Goal: Task Accomplishment & Management: Manage account settings

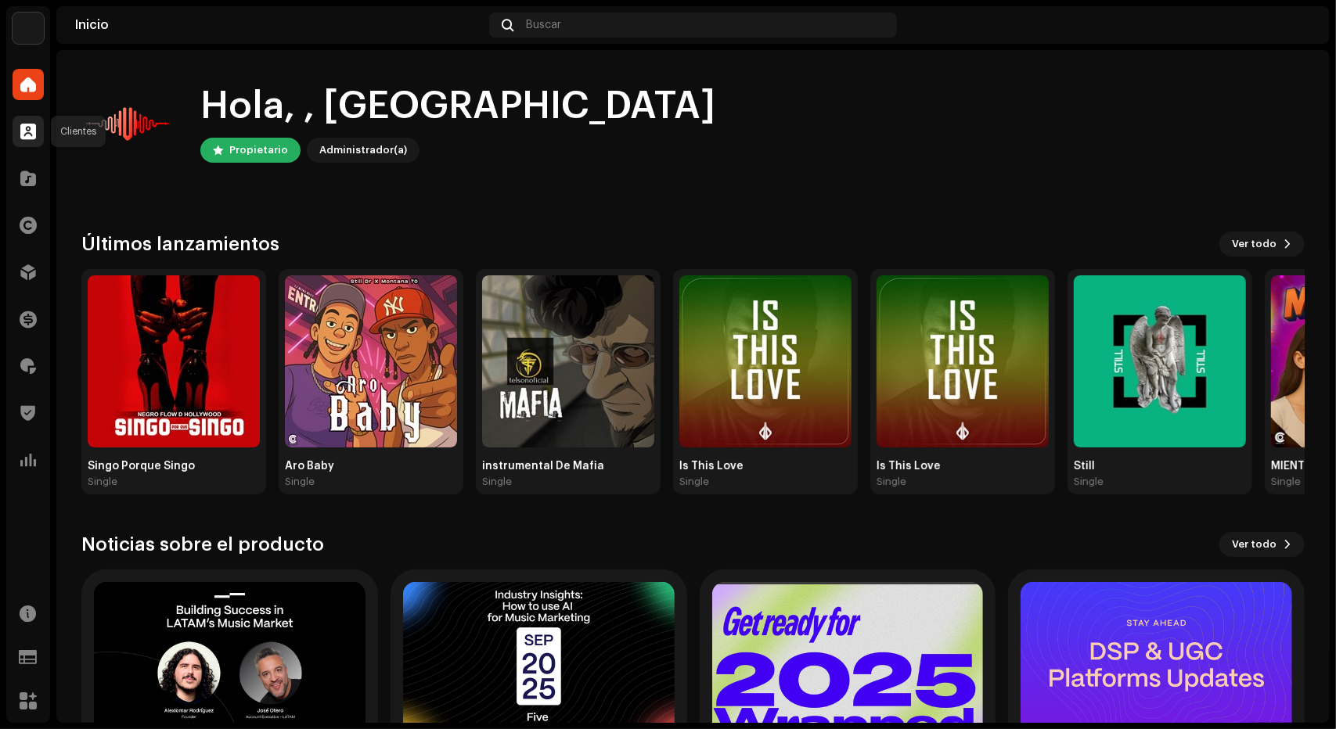
click at [35, 138] on span at bounding box center [28, 131] width 16 height 13
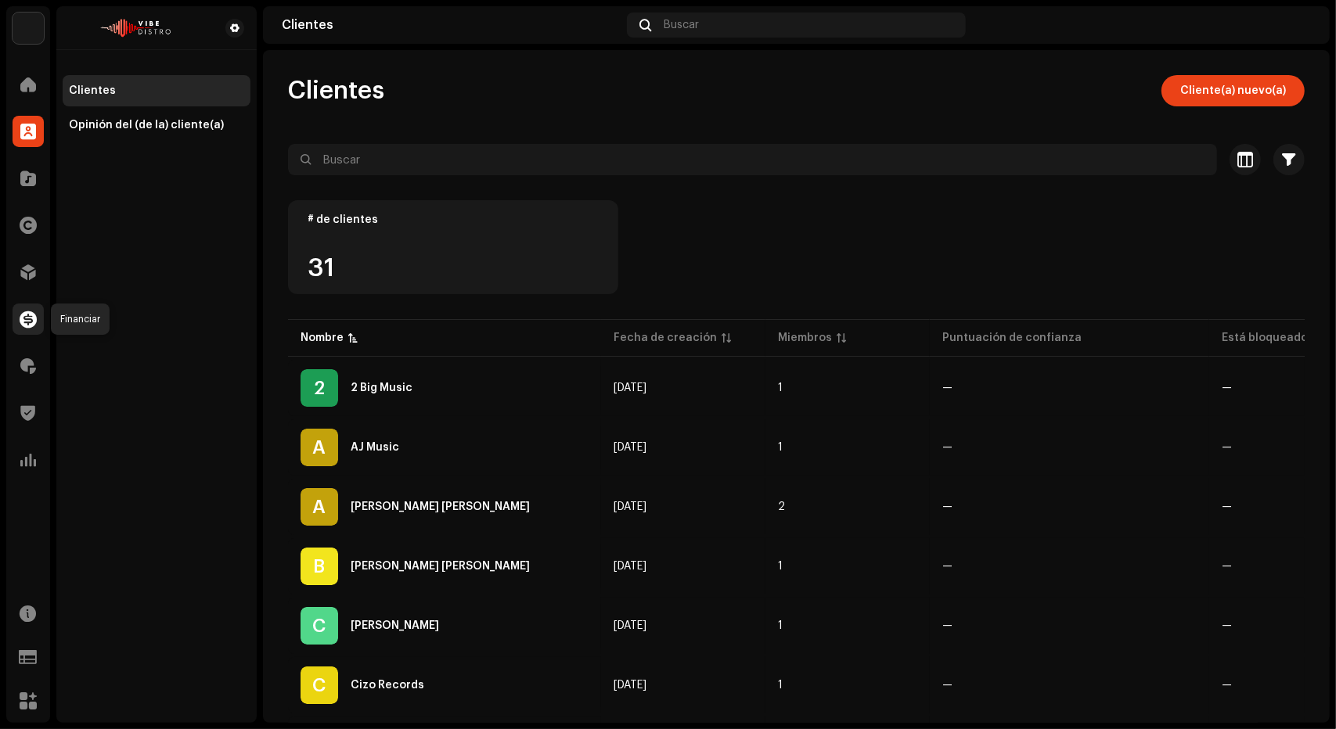
click at [41, 320] on div at bounding box center [28, 319] width 31 height 31
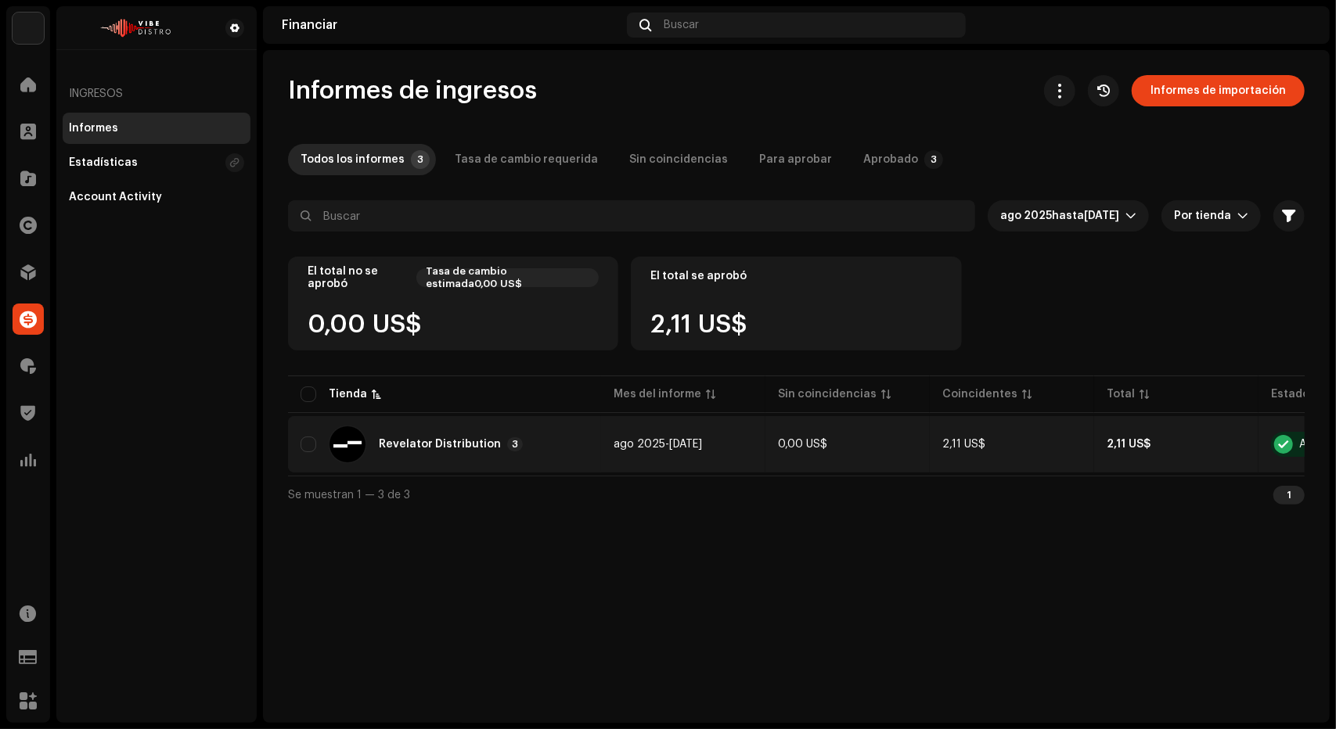
click at [583, 450] on div "Revelator Distribution 3" at bounding box center [445, 445] width 288 height 38
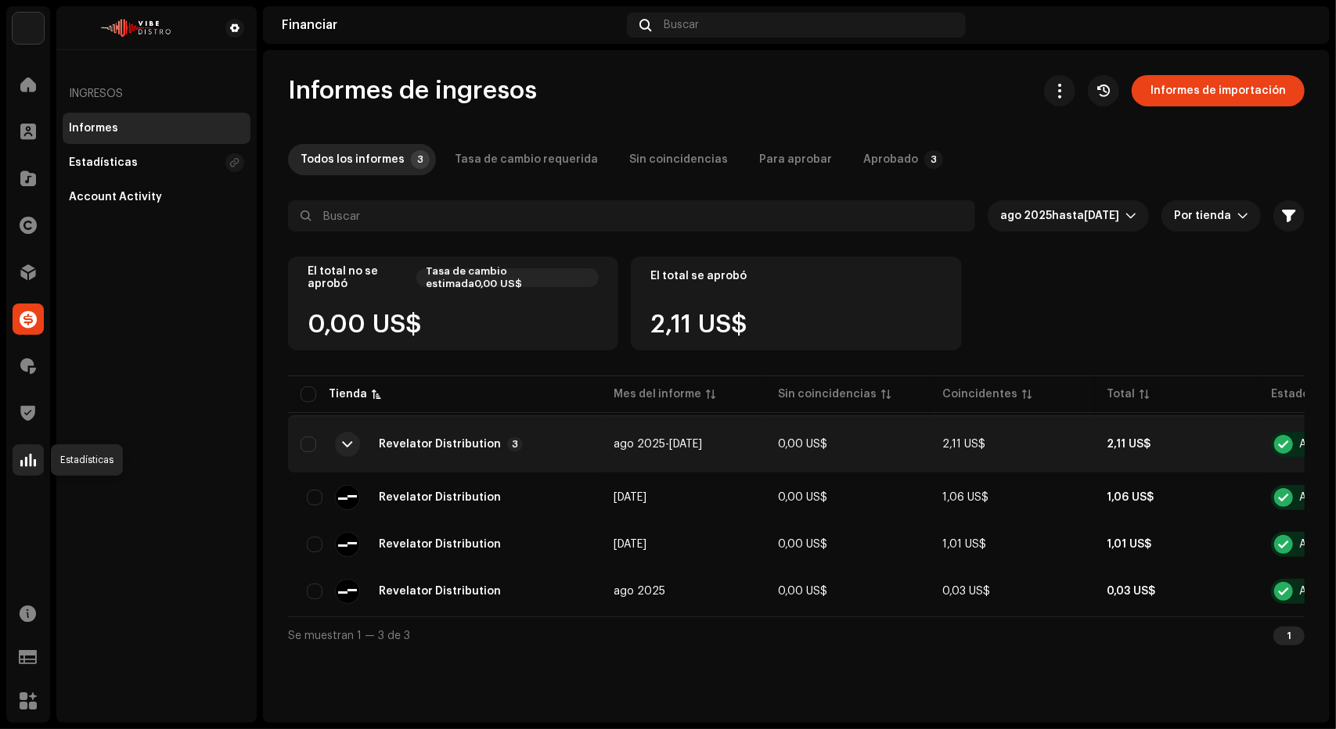
click at [23, 470] on div at bounding box center [28, 460] width 31 height 31
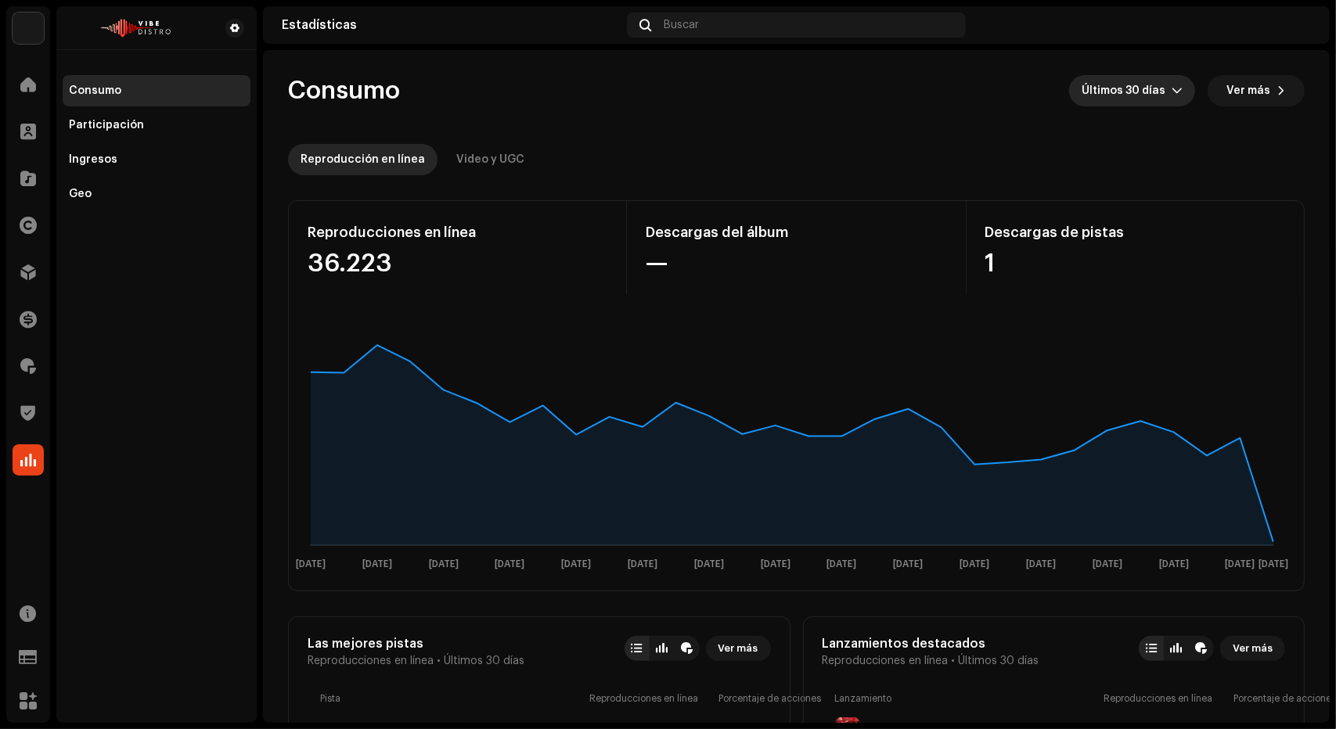
click at [1172, 106] on div "dropdown trigger" at bounding box center [1177, 90] width 11 height 31
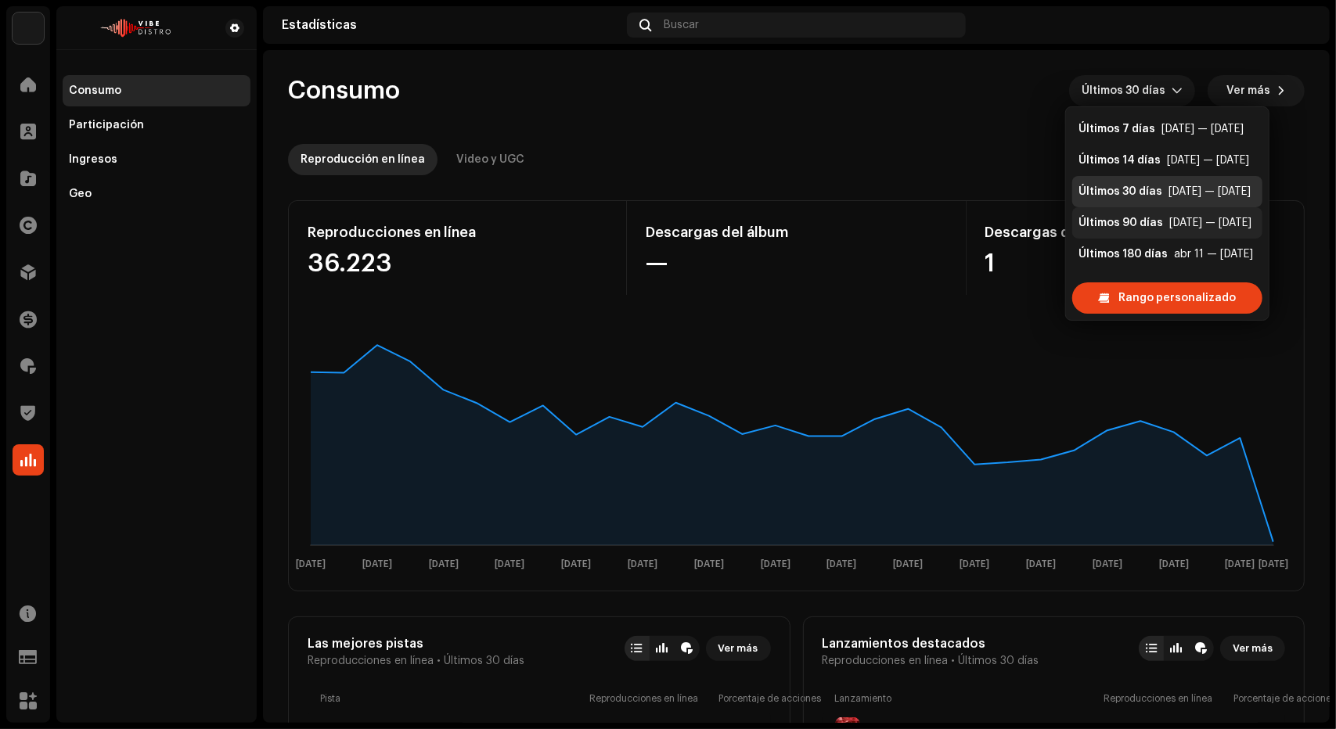
click at [1122, 218] on div "Últimos 90 días" at bounding box center [1121, 223] width 85 height 16
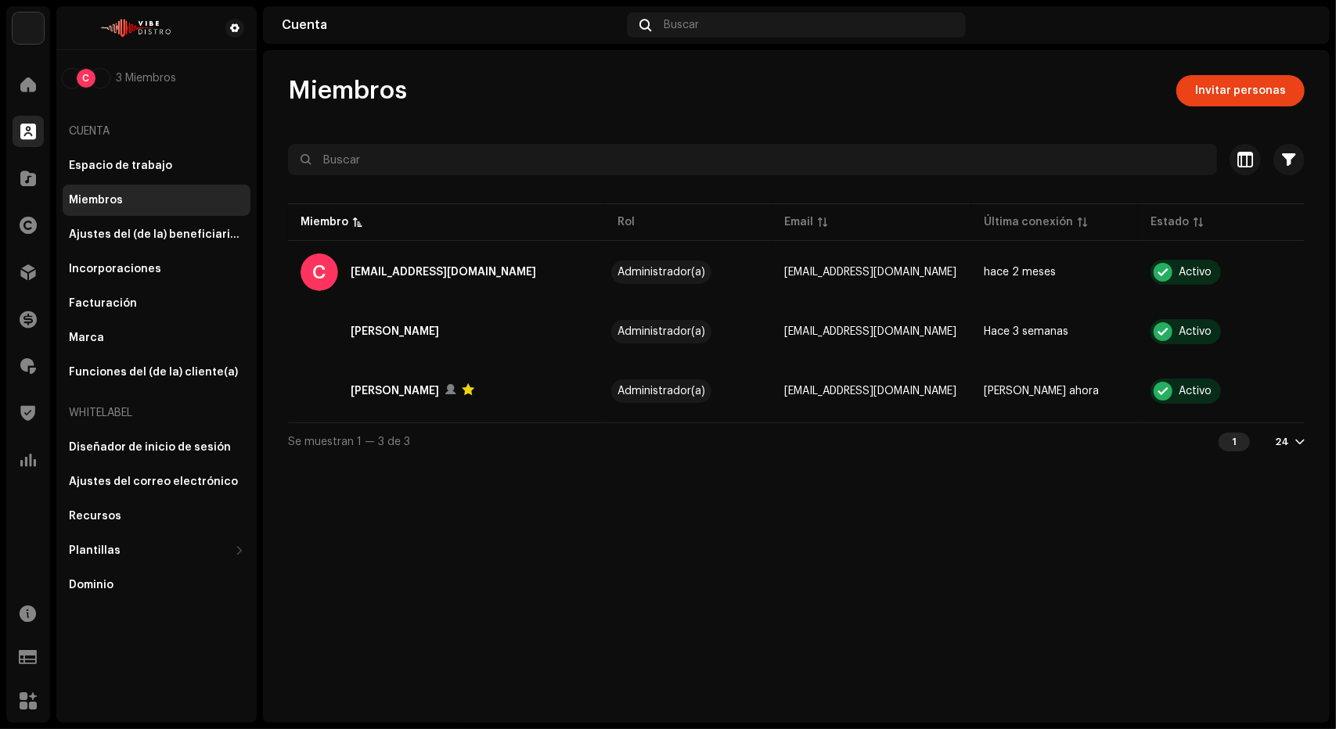
click at [37, 131] on div at bounding box center [28, 131] width 31 height 31
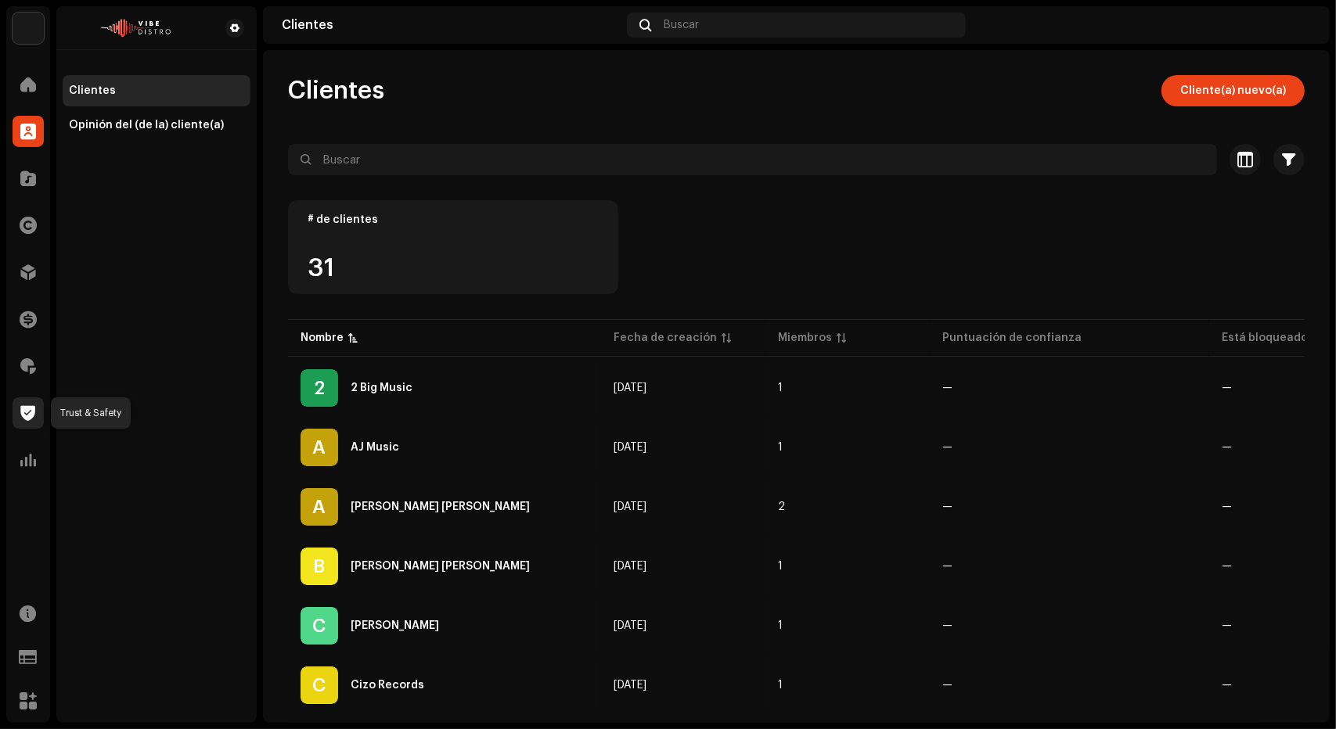
click at [31, 412] on span at bounding box center [28, 413] width 15 height 13
click at [23, 420] on span at bounding box center [28, 413] width 15 height 13
click at [33, 402] on div at bounding box center [28, 413] width 31 height 31
click at [39, 416] on div at bounding box center [28, 413] width 31 height 31
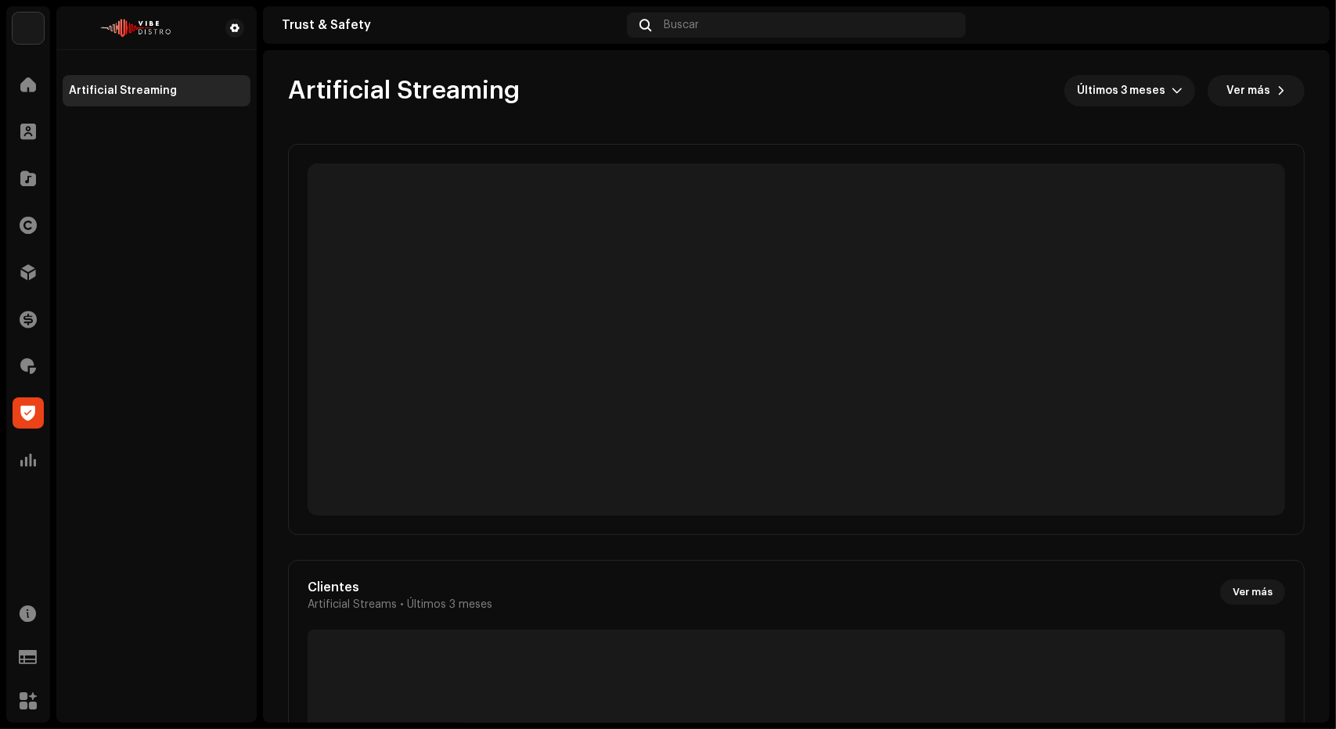
click at [17, 408] on div at bounding box center [28, 413] width 31 height 31
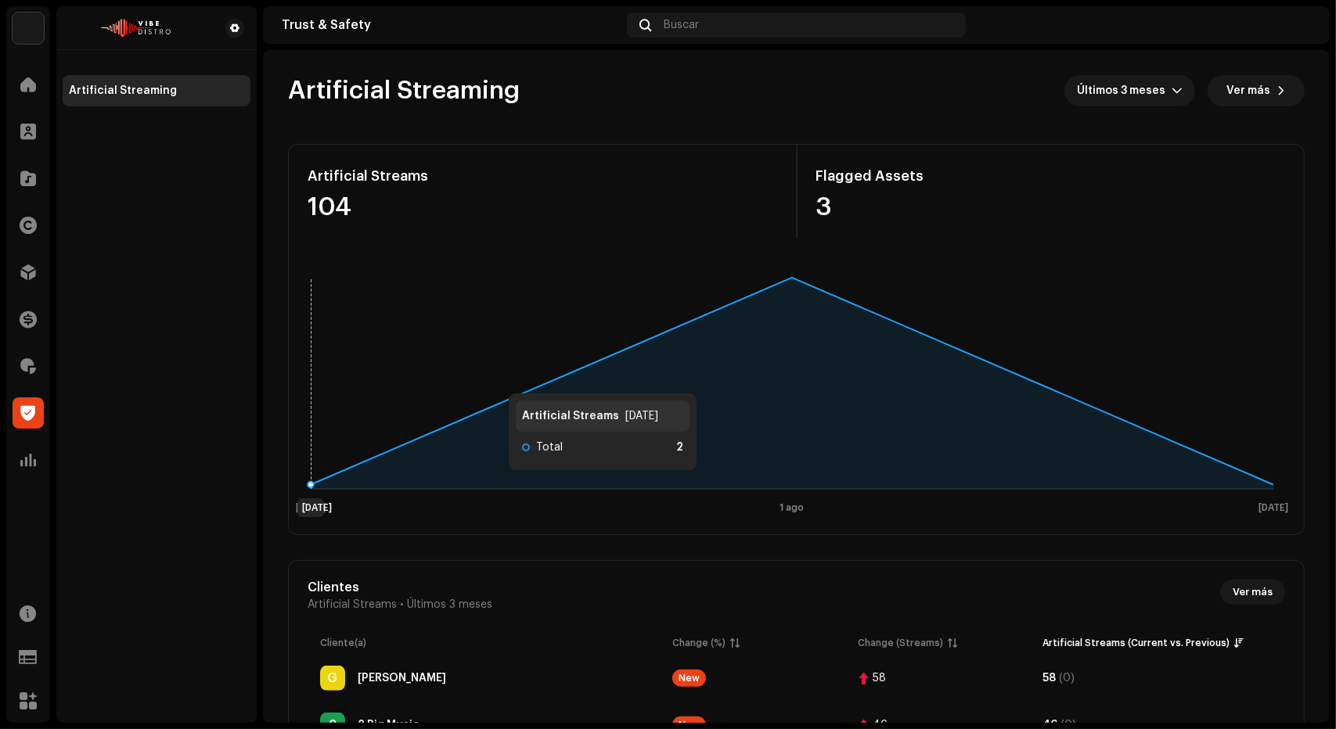
scroll to position [70, 0]
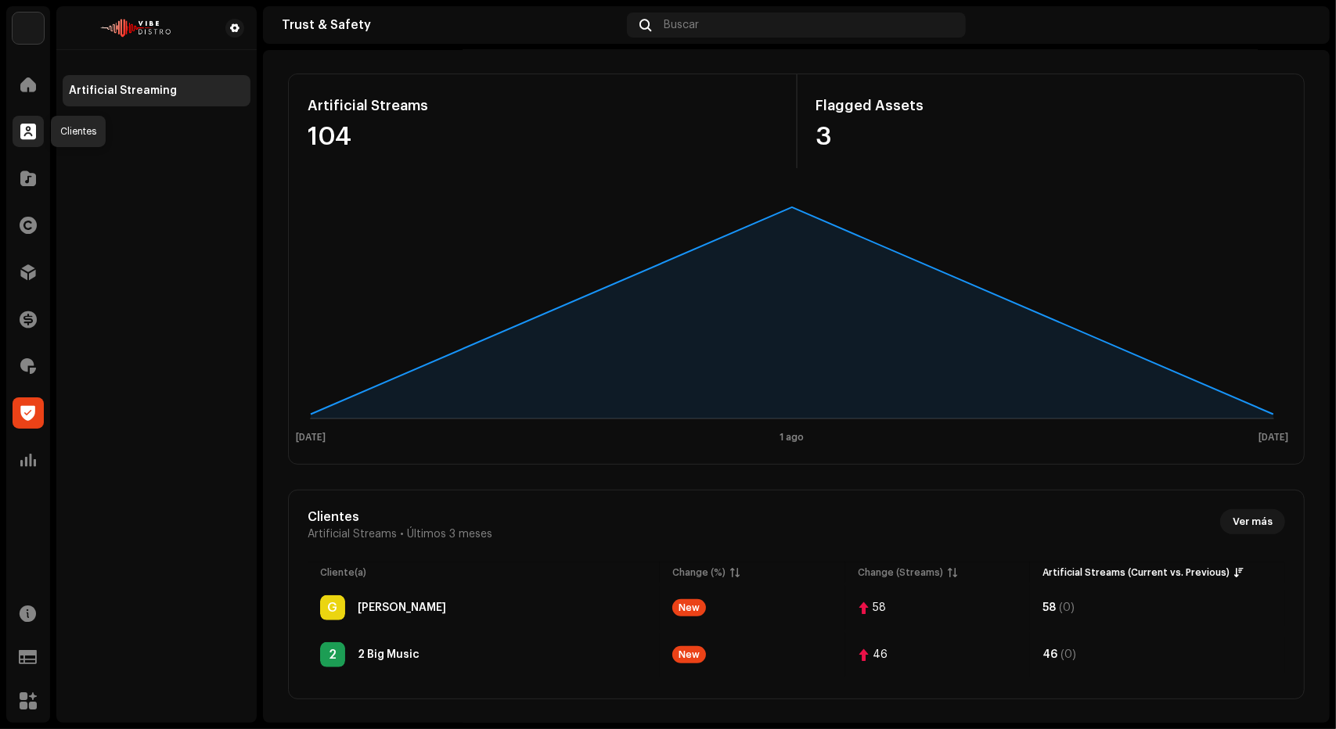
click at [25, 120] on div at bounding box center [28, 131] width 31 height 31
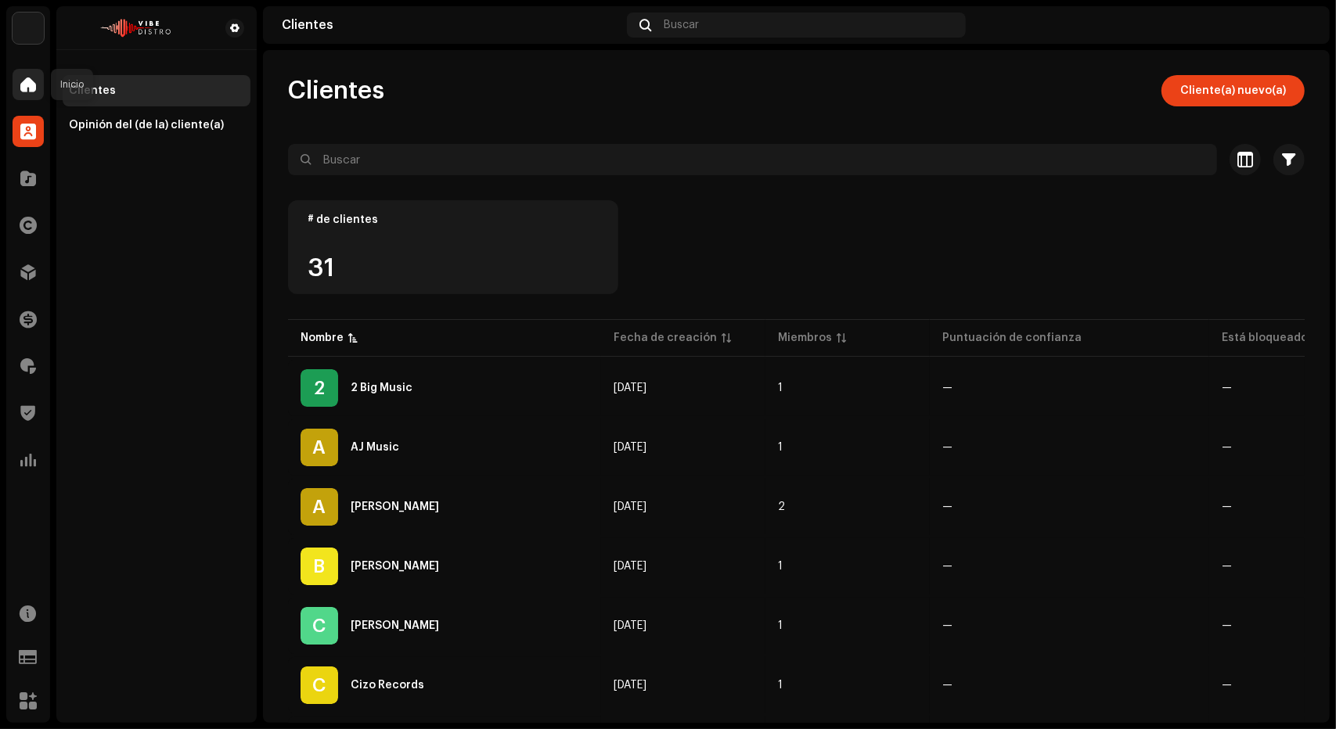
click at [38, 85] on div at bounding box center [28, 84] width 31 height 31
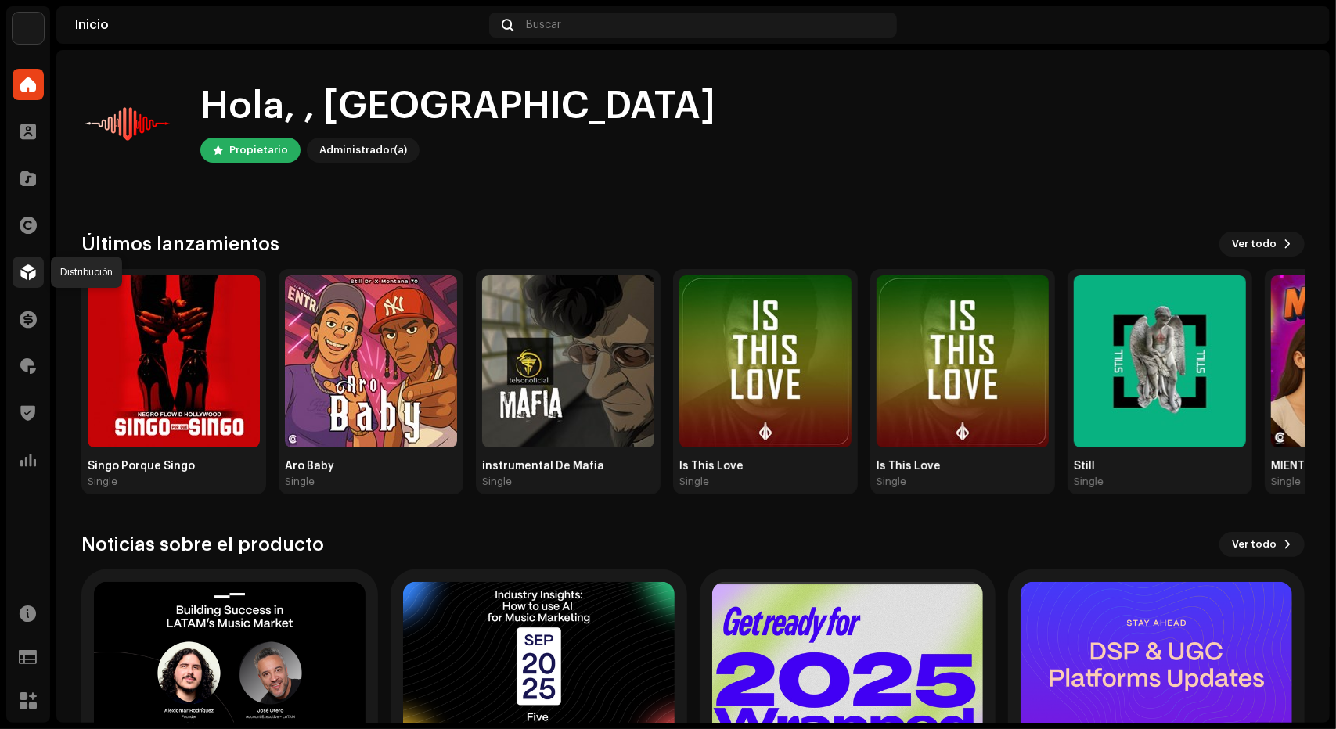
click at [20, 274] on div at bounding box center [28, 272] width 31 height 31
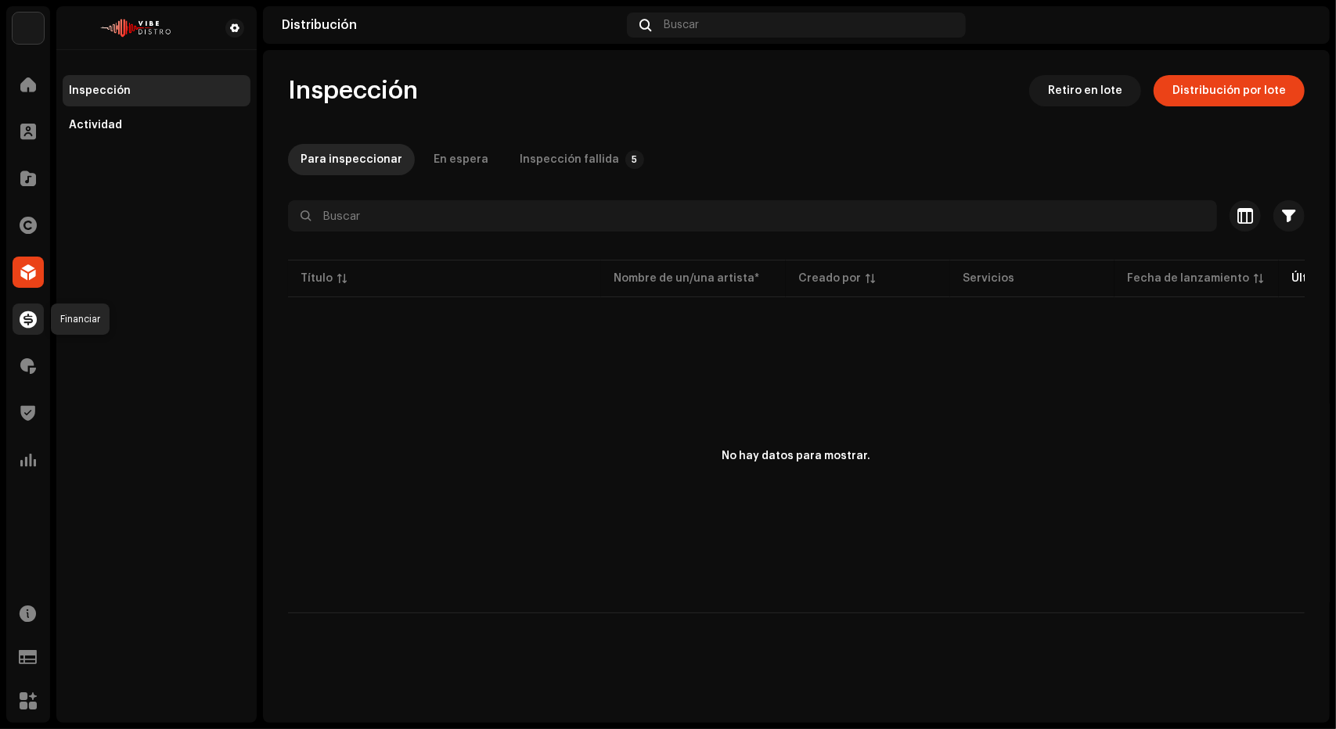
click at [29, 325] on span at bounding box center [28, 319] width 17 height 13
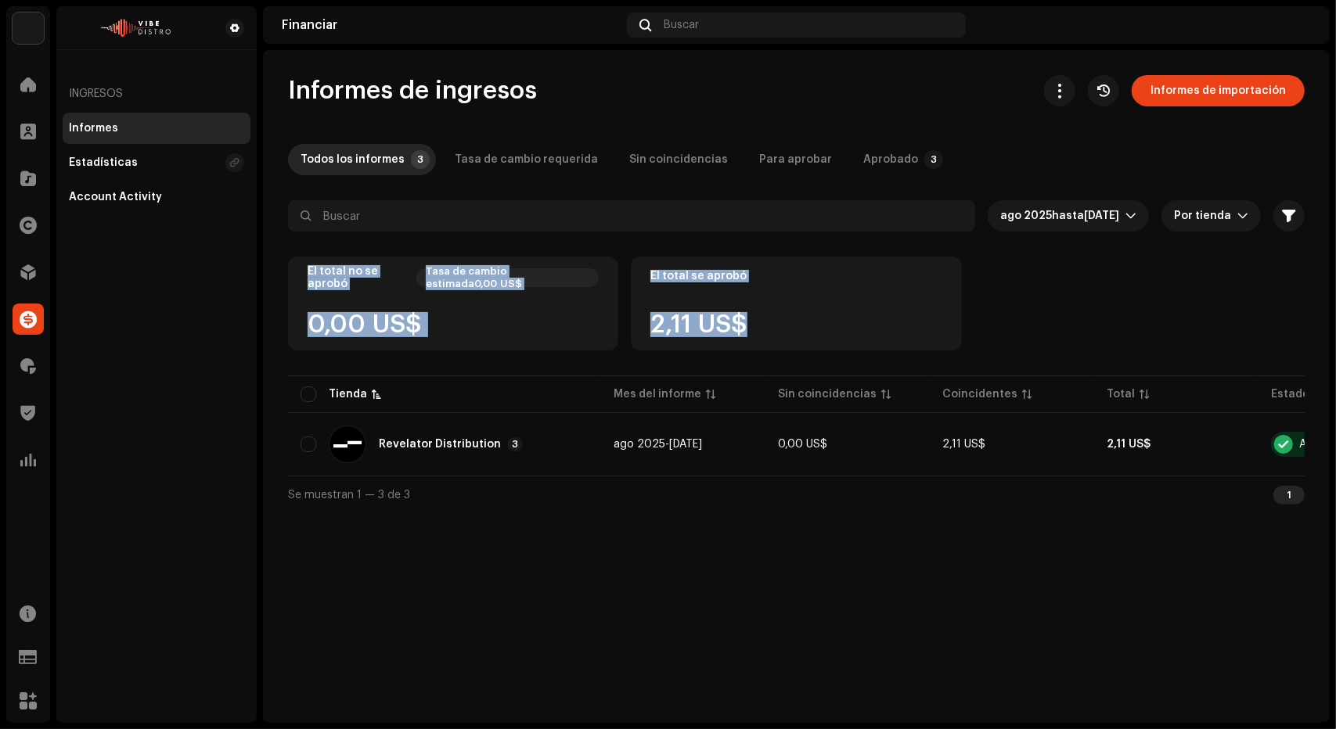
drag, startPoint x: 980, startPoint y: 190, endPoint x: 1138, endPoint y: 345, distance: 221.4
click at [1138, 345] on div "Informes de ingresos Informes de importación Todos los informes 3 Tasa de cambi…" at bounding box center [796, 294] width 1067 height 438
click at [1138, 345] on div "El total no se aprobó Tasa de cambio estimada0,00 US$ 0,00 US$ El total se apro…" at bounding box center [796, 315] width 1017 height 116
drag, startPoint x: 1138, startPoint y: 345, endPoint x: 609, endPoint y: 186, distance: 552.7
click at [609, 186] on div "Informes de ingresos Informes de importación Todos los informes 3 Tasa de cambi…" at bounding box center [796, 294] width 1067 height 438
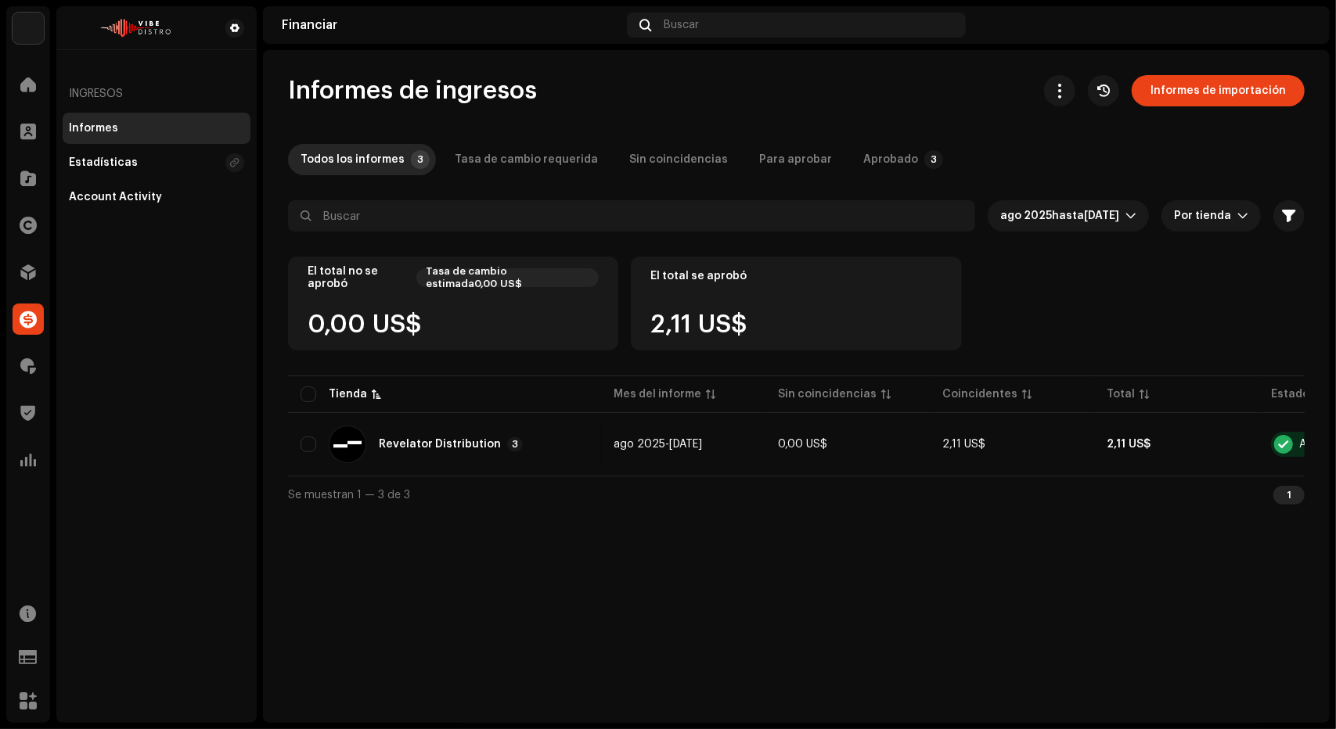
click at [609, 186] on div "Informes de ingresos Informes de importación Todos los informes 3 Tasa de cambi…" at bounding box center [796, 294] width 1067 height 438
click at [27, 373] on span at bounding box center [28, 366] width 16 height 13
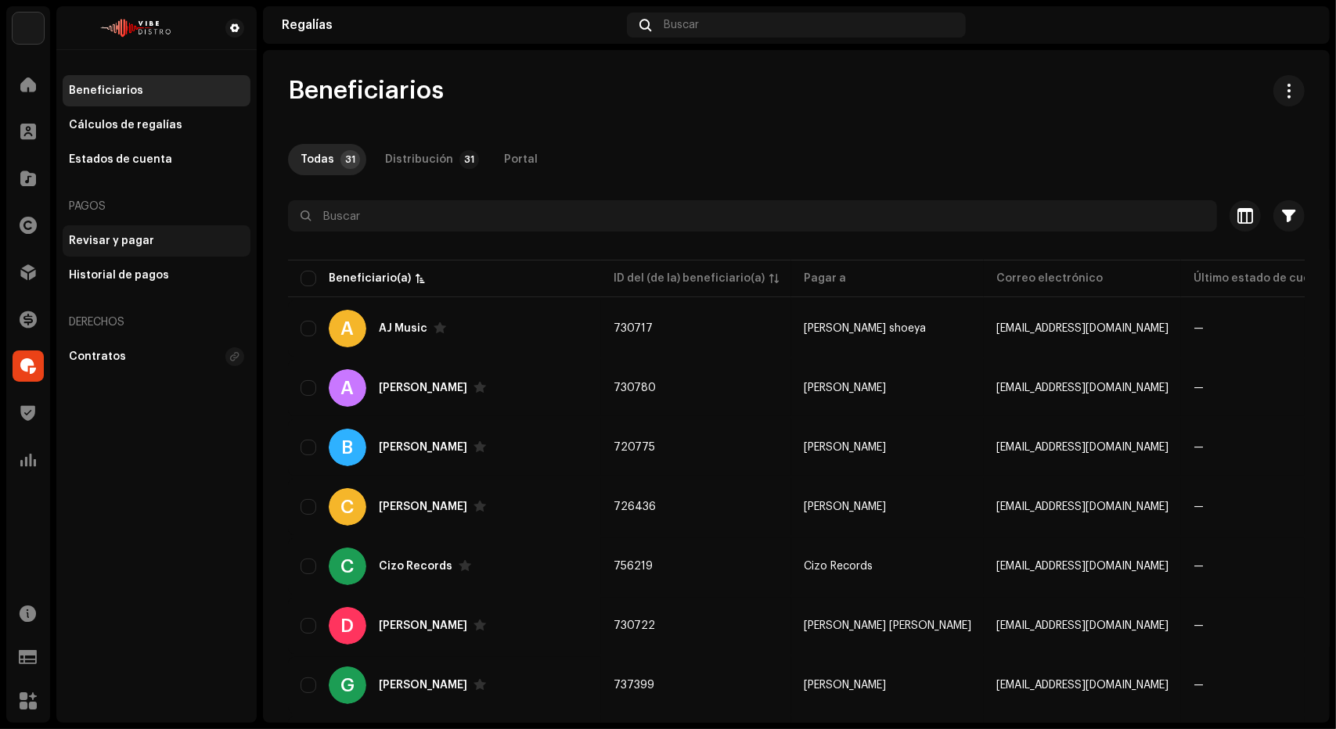
click at [101, 247] on div "Revisar y pagar" at bounding box center [111, 241] width 85 height 13
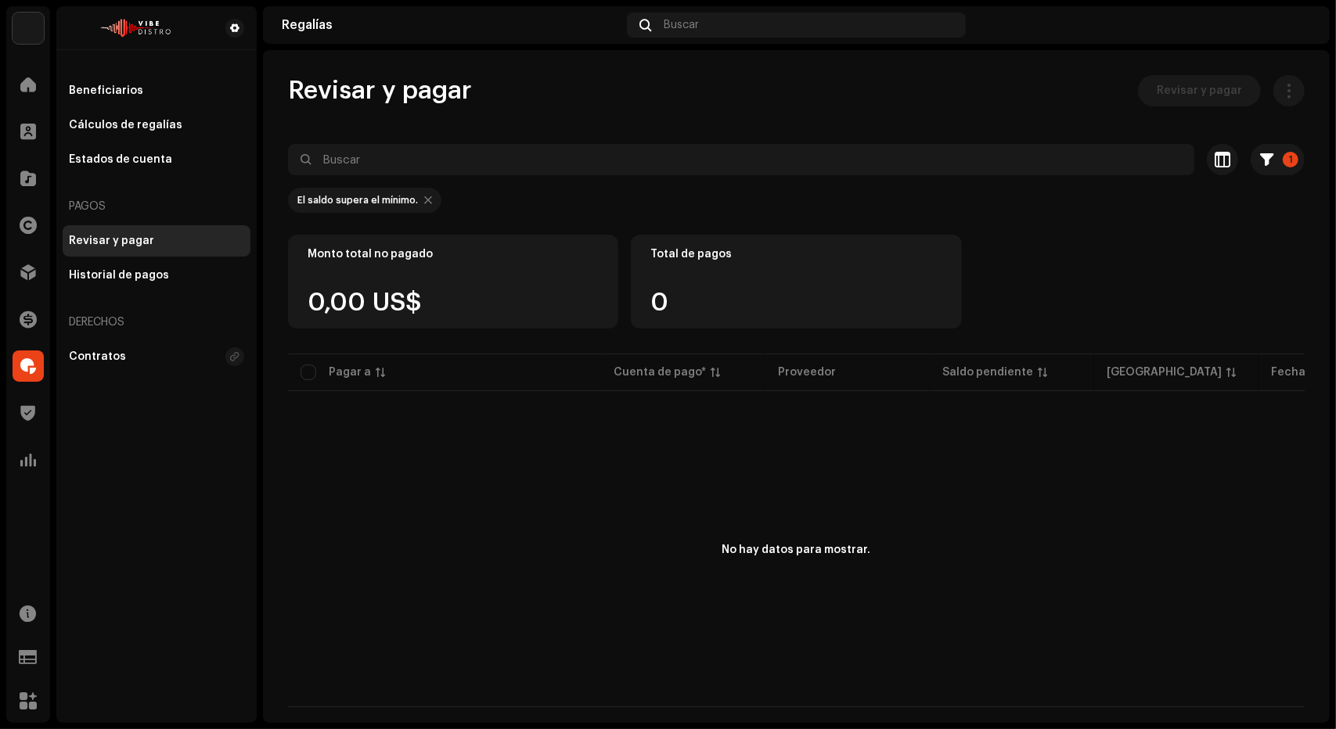
click at [424, 197] on div at bounding box center [428, 200] width 8 height 13
checkbox input "false"
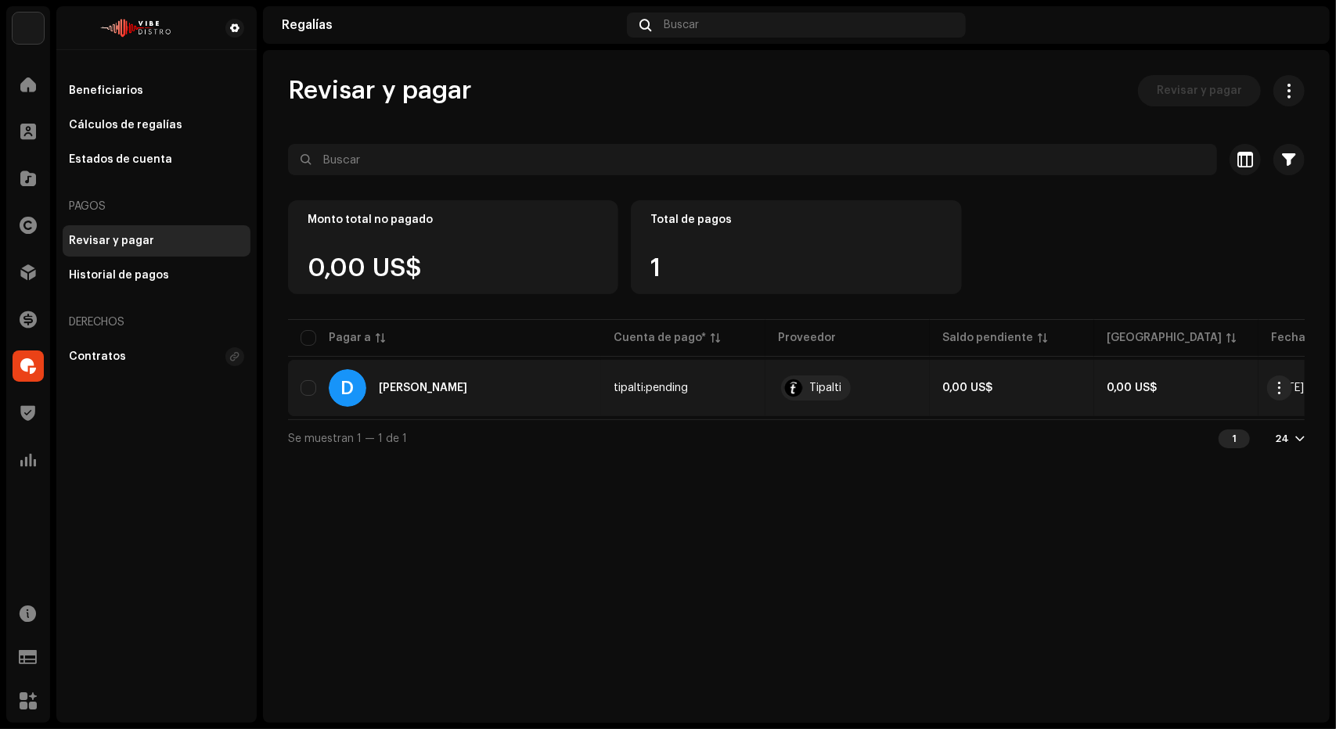
click at [529, 393] on div "D Deepak Sorya" at bounding box center [445, 388] width 288 height 38
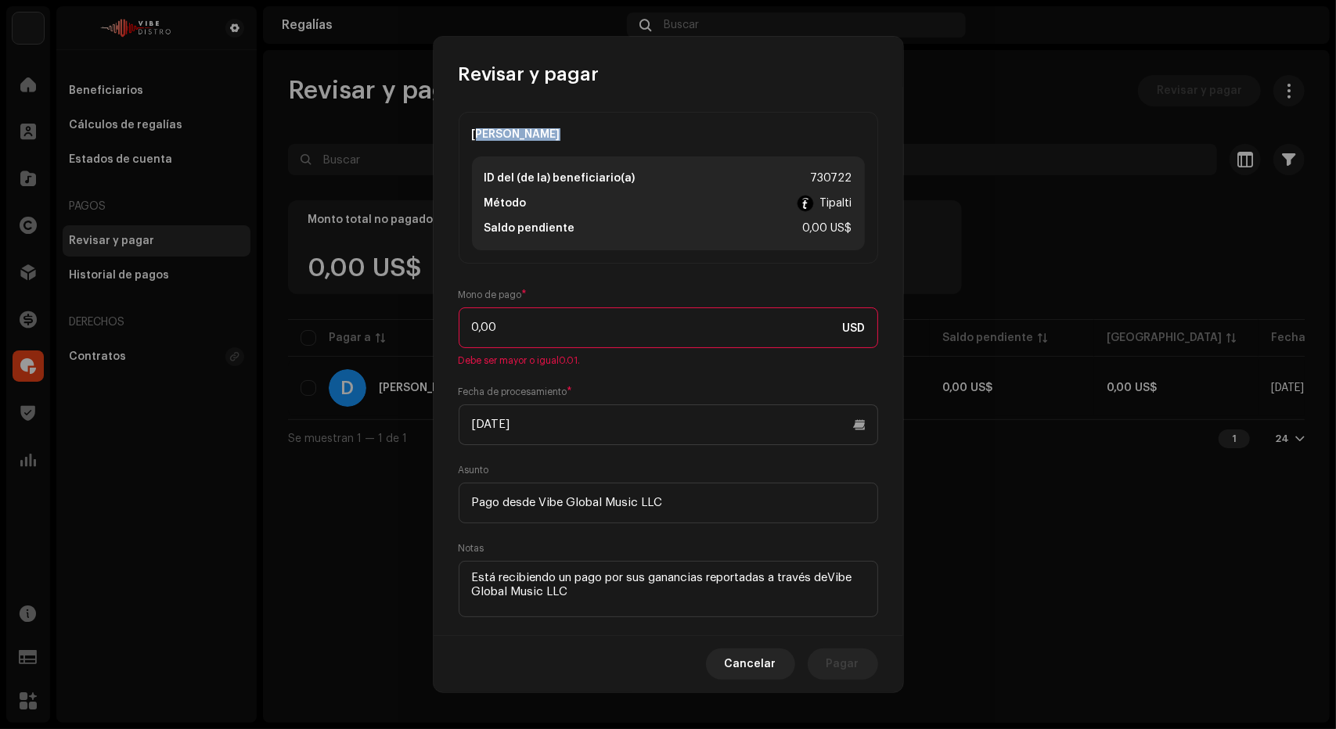
drag, startPoint x: 562, startPoint y: 131, endPoint x: 460, endPoint y: 124, distance: 102.1
click at [460, 124] on div "Deepak Sorya ID del (de la) beneficiario(a) 730722 Método Tipalti Saldo pendien…" at bounding box center [669, 188] width 420 height 152
copy div "Deepak Sorya"
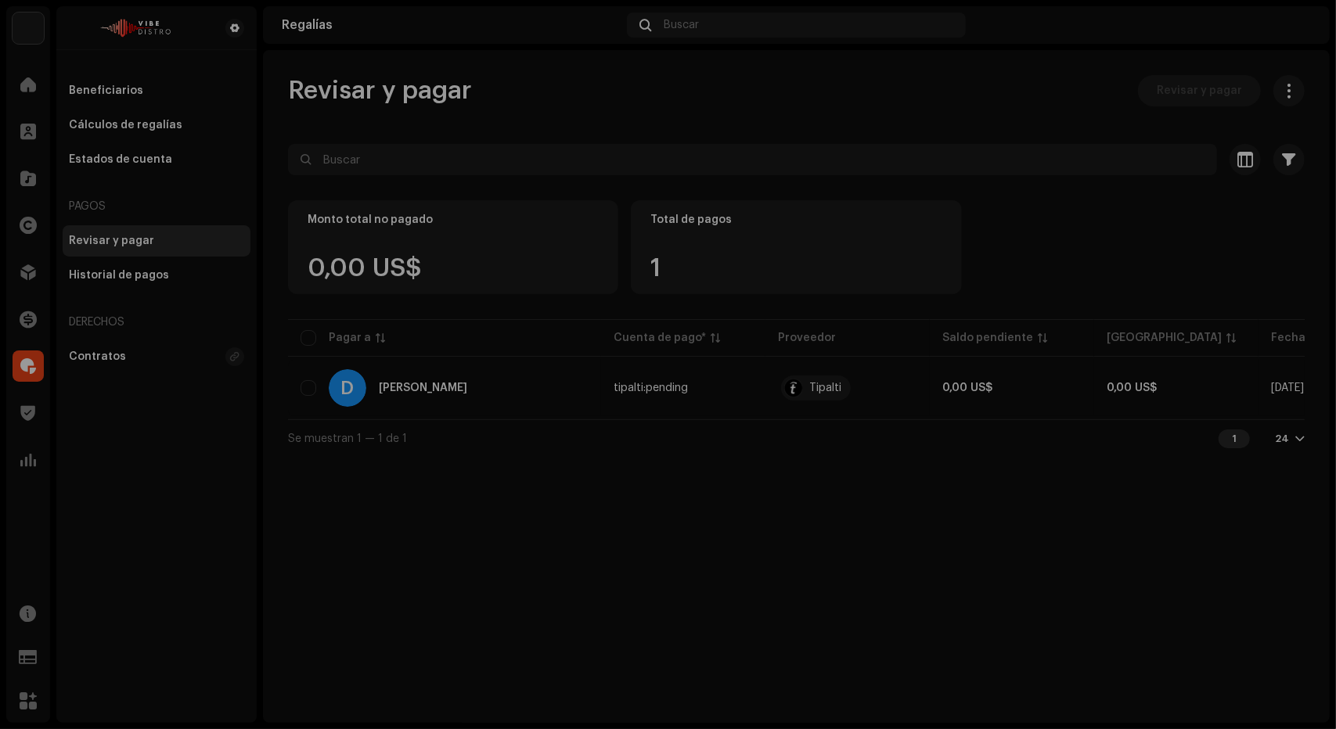
click at [399, 204] on div "Revisar y pagar Deepak Sorya ID del (de la) beneficiario(a) 730722 Método Tipal…" at bounding box center [668, 364] width 1336 height 729
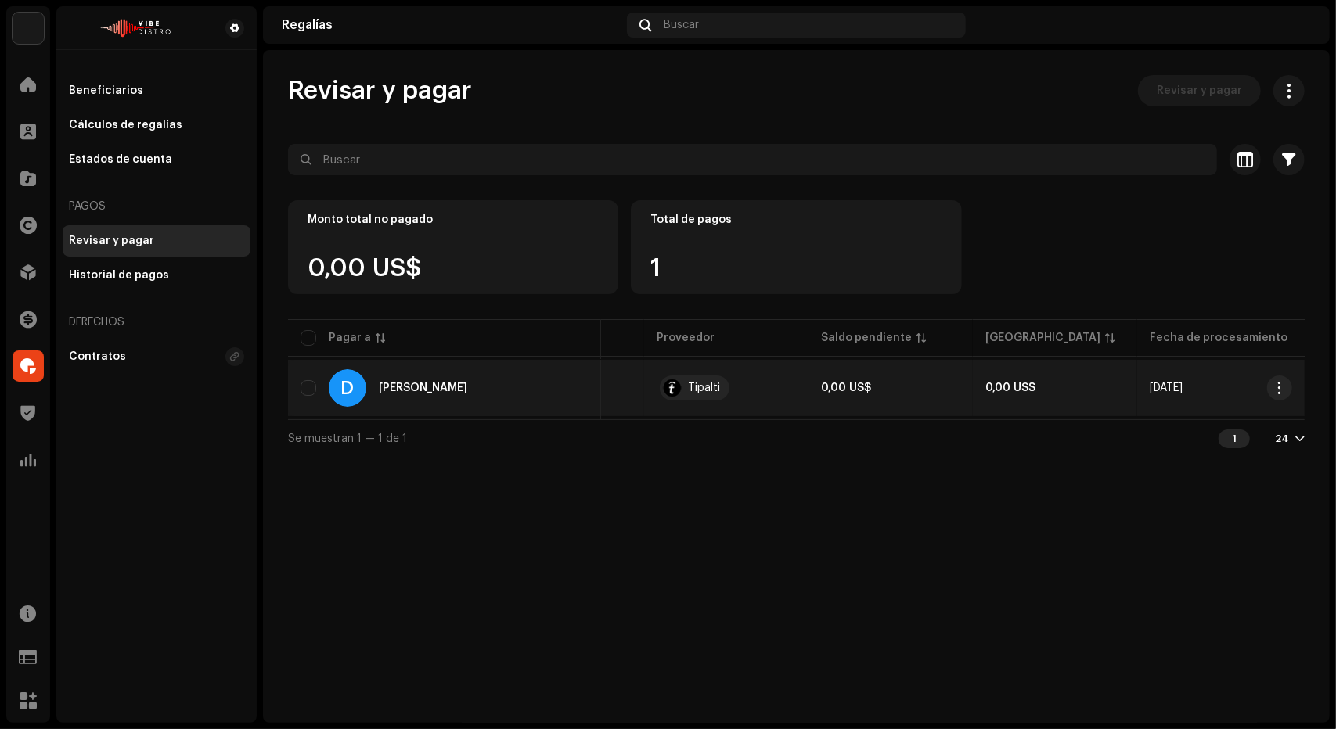
scroll to position [0, 121]
click at [1279, 388] on span "button" at bounding box center [1280, 388] width 12 height 13
click at [1207, 456] on span "Revisar y pagar" at bounding box center [1175, 454] width 85 height 13
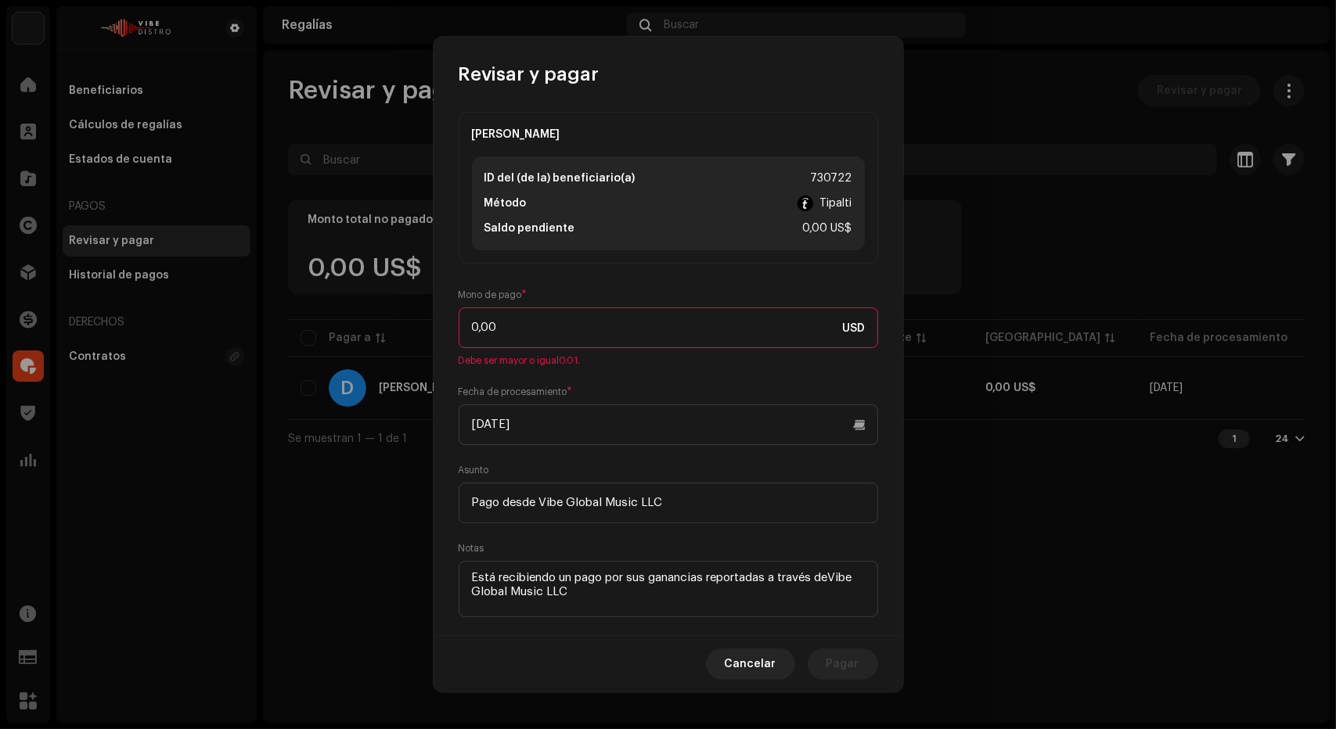
click at [628, 313] on input "0,00" at bounding box center [669, 328] width 420 height 41
type input "0,01"
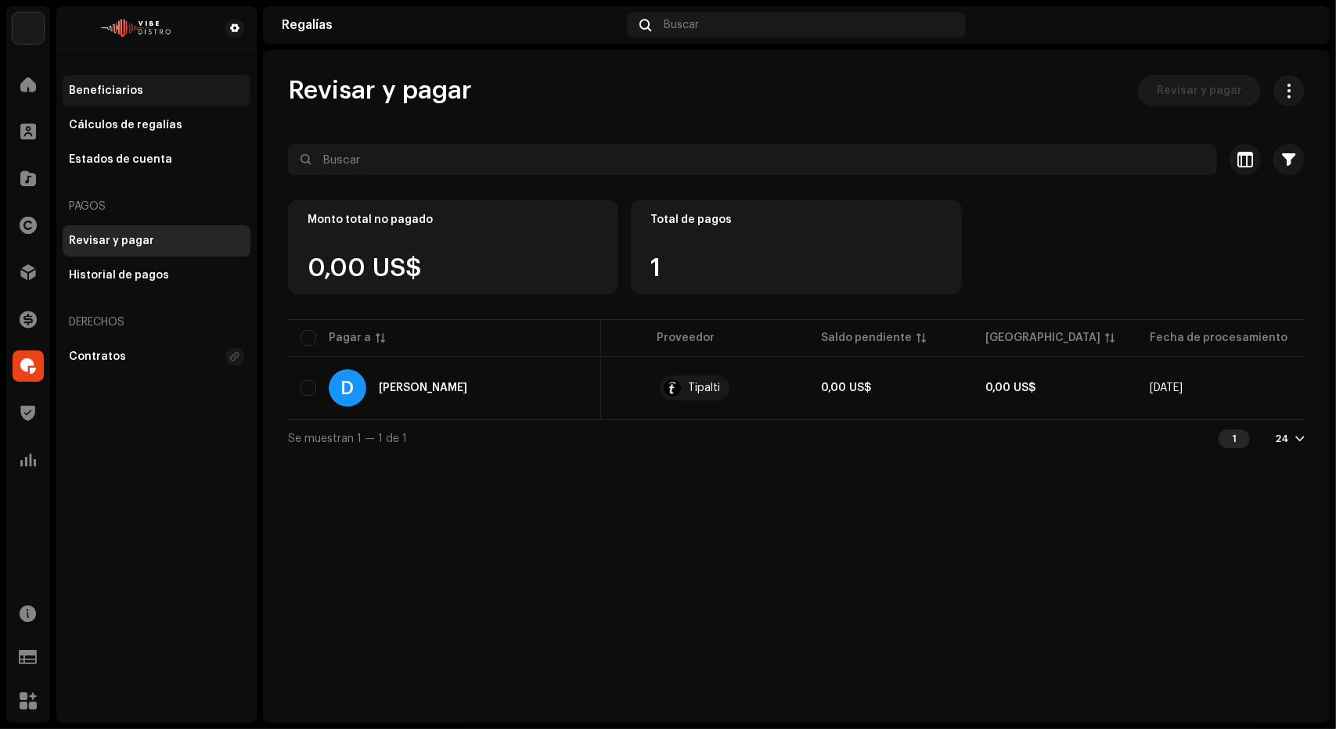
click at [86, 99] on div "Beneficiarios" at bounding box center [157, 90] width 188 height 31
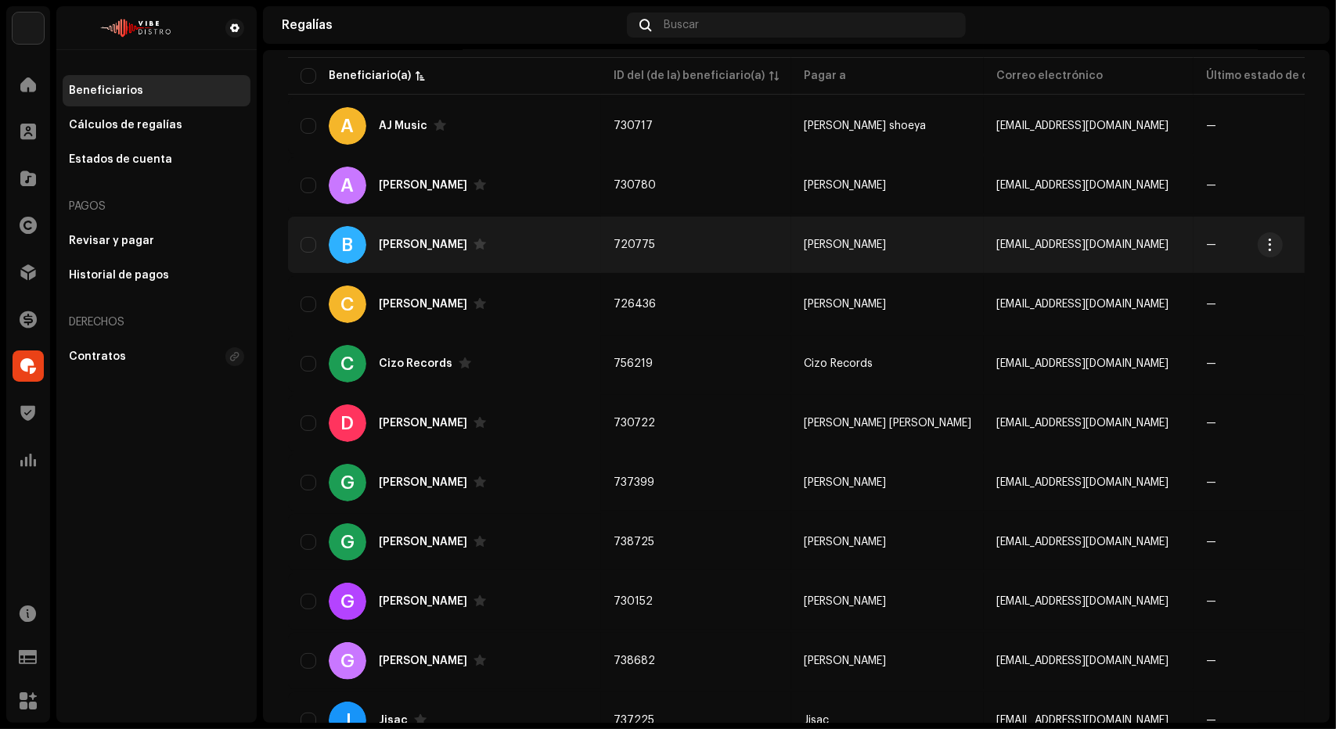
scroll to position [204, 0]
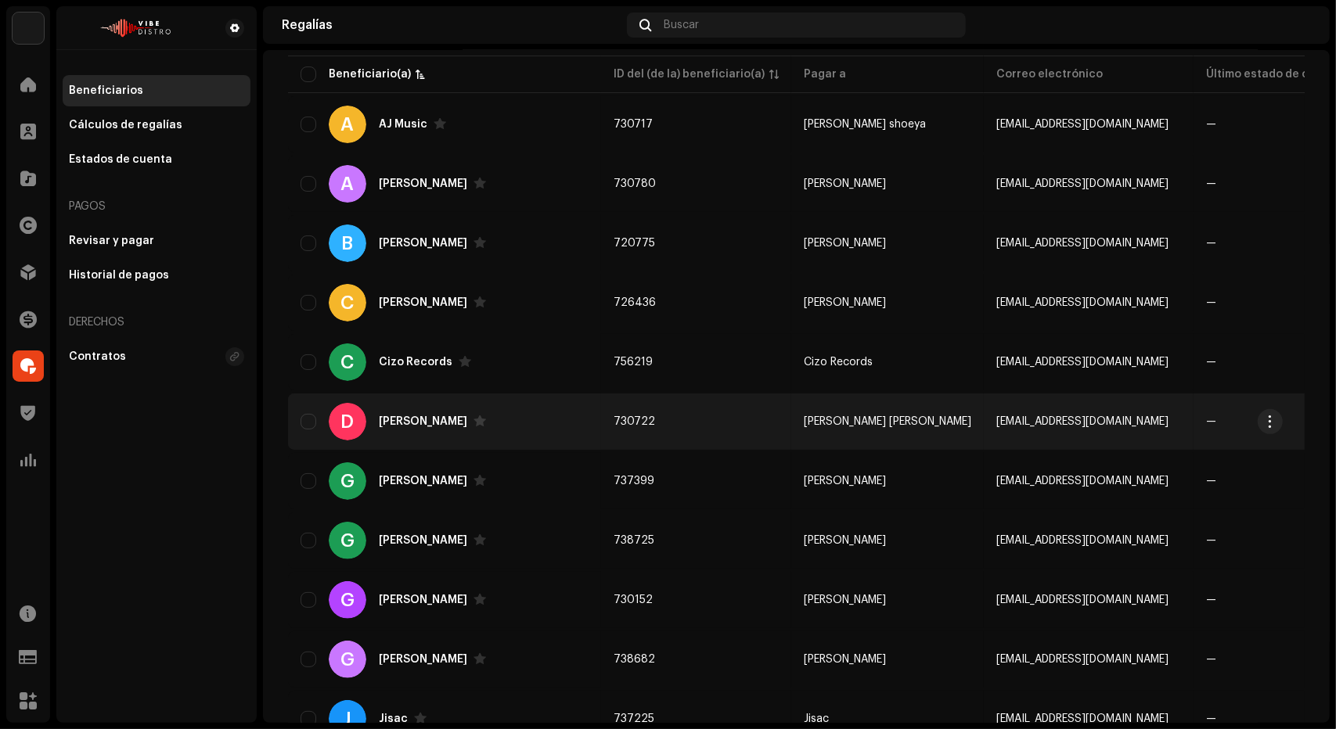
click at [515, 411] on div "D Deepak Sorya" at bounding box center [445, 422] width 288 height 38
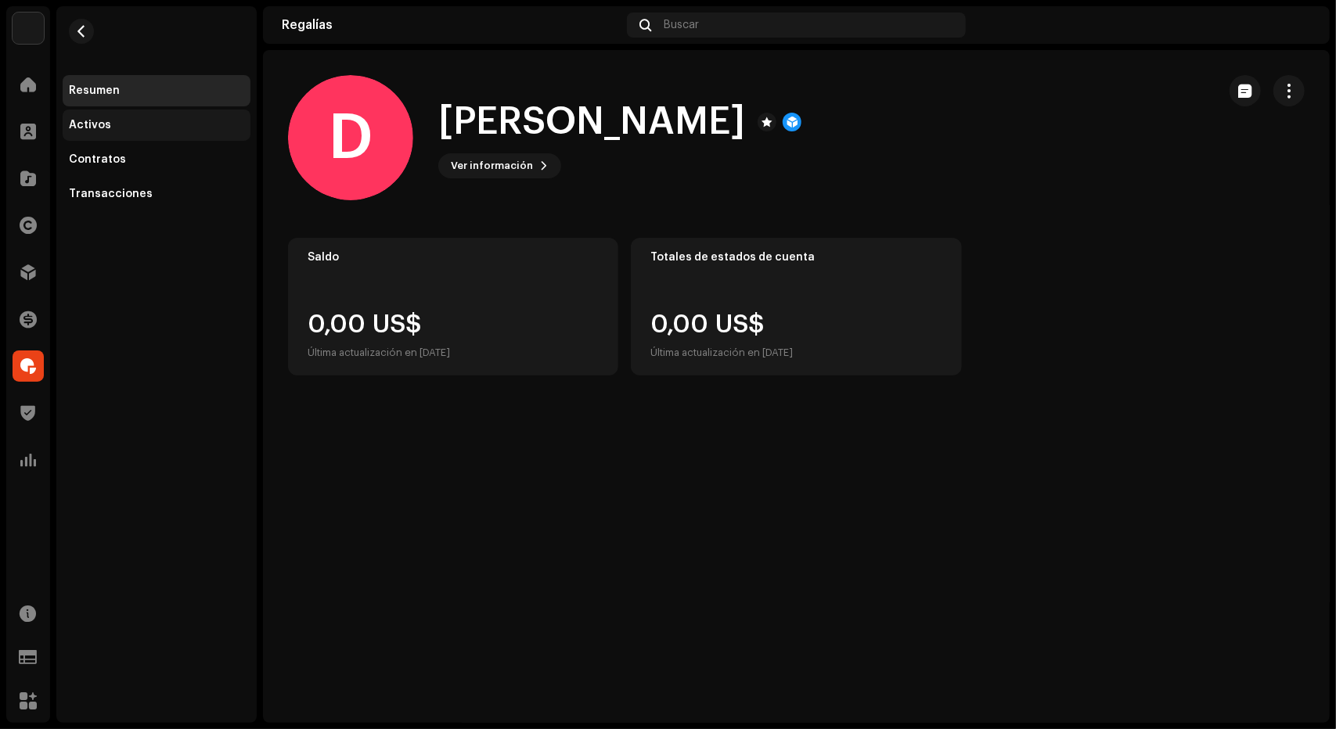
click at [133, 127] on div "Activos" at bounding box center [156, 125] width 175 height 13
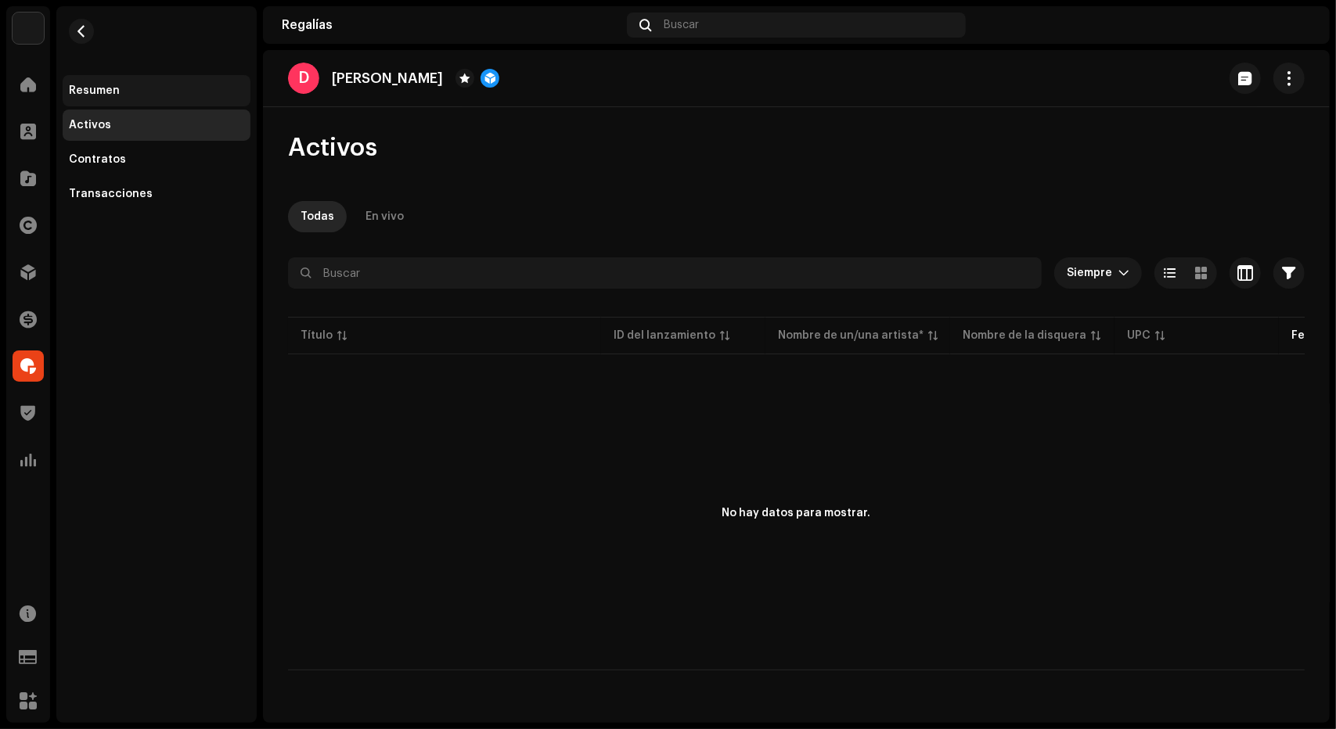
click at [102, 95] on div "Resumen" at bounding box center [94, 91] width 51 height 13
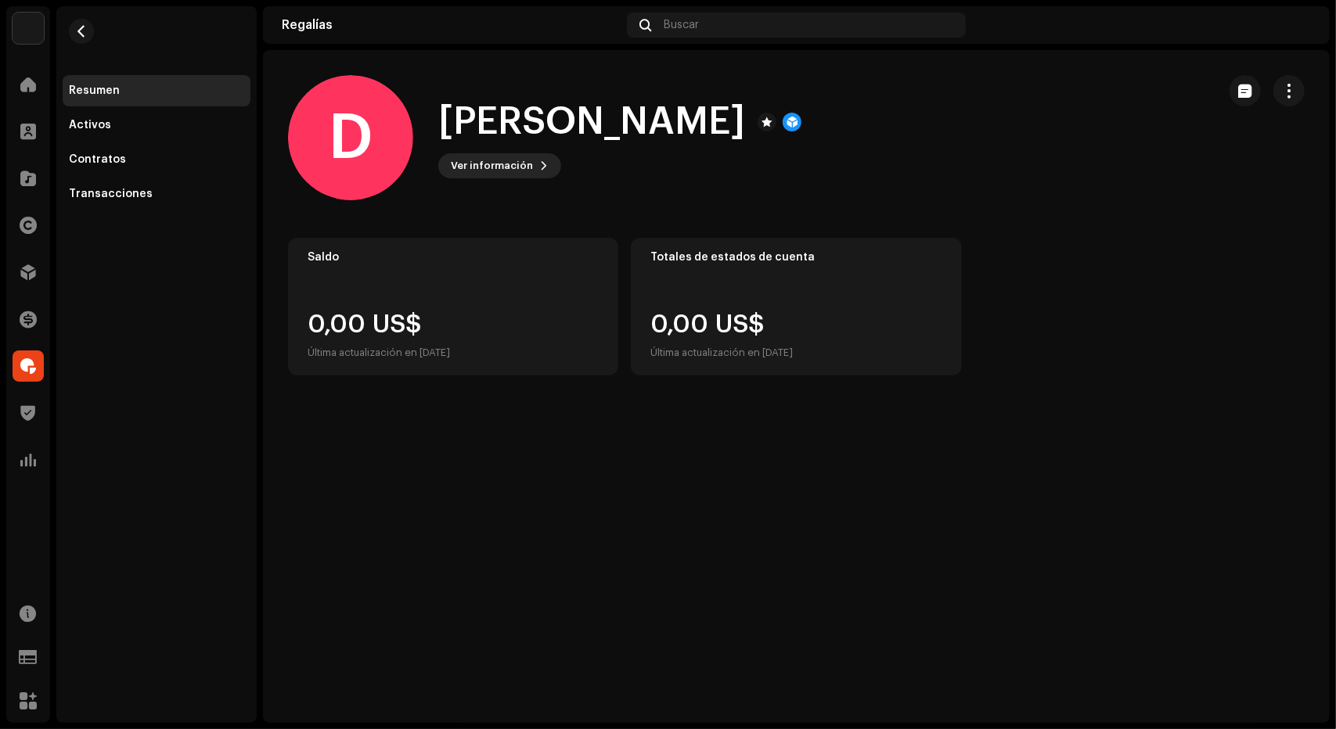
click at [492, 171] on span "Ver información" at bounding box center [492, 165] width 82 height 31
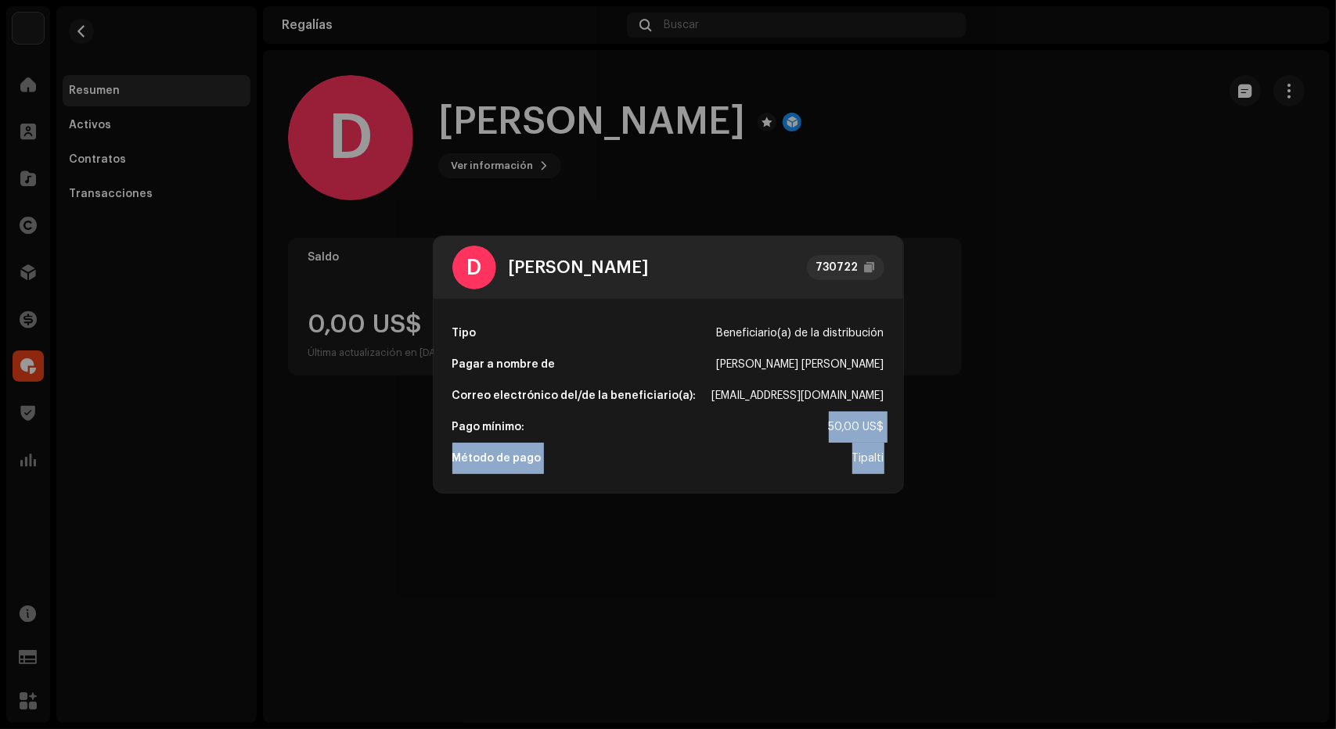
drag, startPoint x: 886, startPoint y: 460, endPoint x: 774, endPoint y: 431, distance: 115.6
click at [774, 431] on div "Tipo Beneficiario(a) de la distribución Pagar a nombre de Deepak Shorya Correo …" at bounding box center [669, 396] width 470 height 194
click at [774, 431] on div "Pago mínimo: 50,00 US$" at bounding box center [668, 427] width 432 height 31
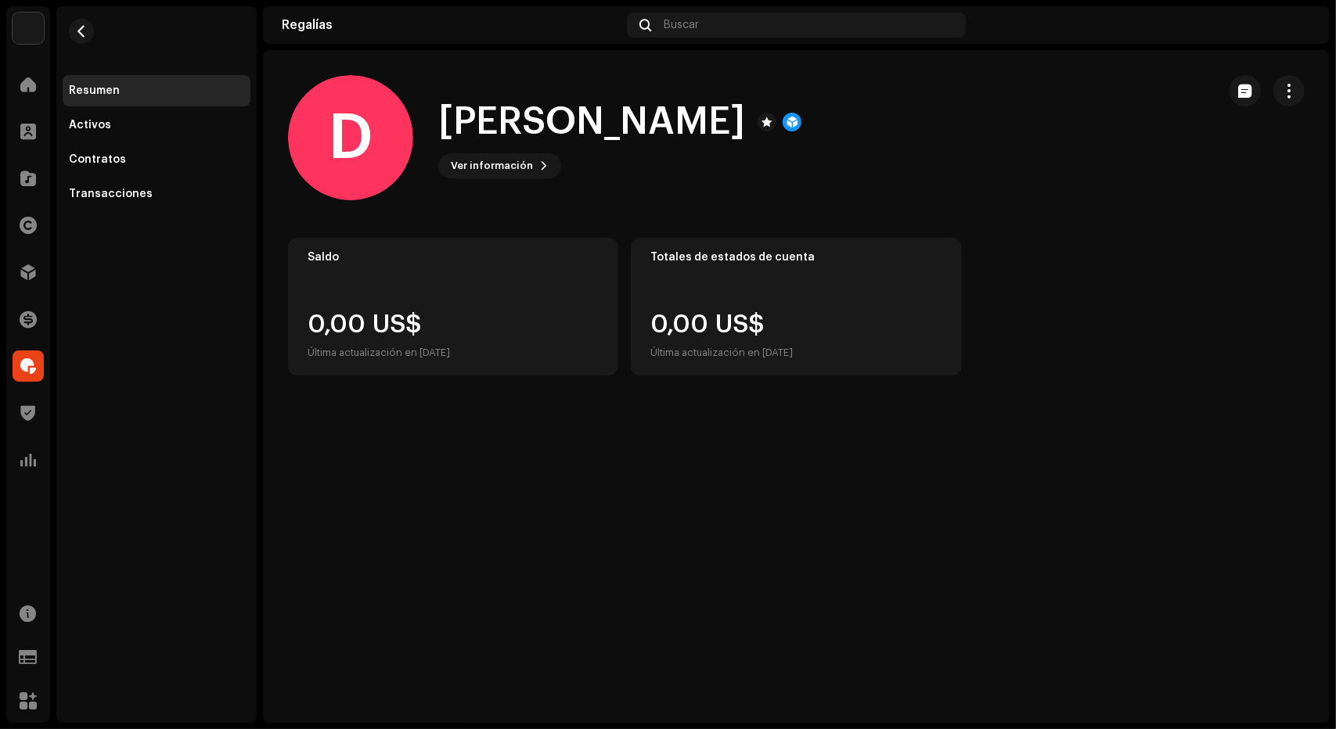
click at [263, 278] on div "D Deepak Sorya 730722 Tipo Beneficiario(a) de la distribución Pagar a nombre de…" at bounding box center [668, 364] width 1336 height 729
click at [27, 85] on span at bounding box center [28, 84] width 16 height 13
